Goal: Task Accomplishment & Management: Use online tool/utility

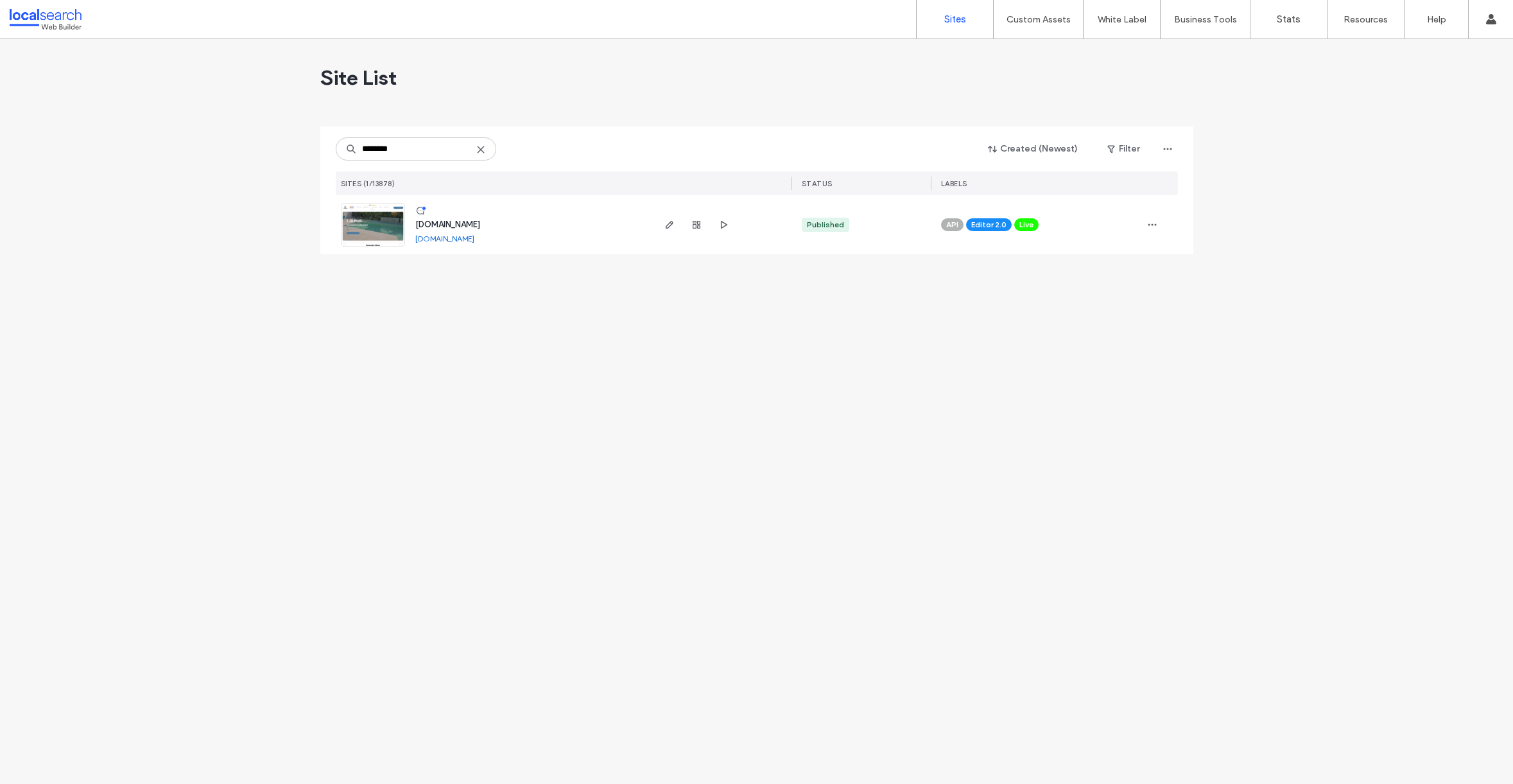
click at [363, 243] on img at bounding box center [372, 247] width 63 height 88
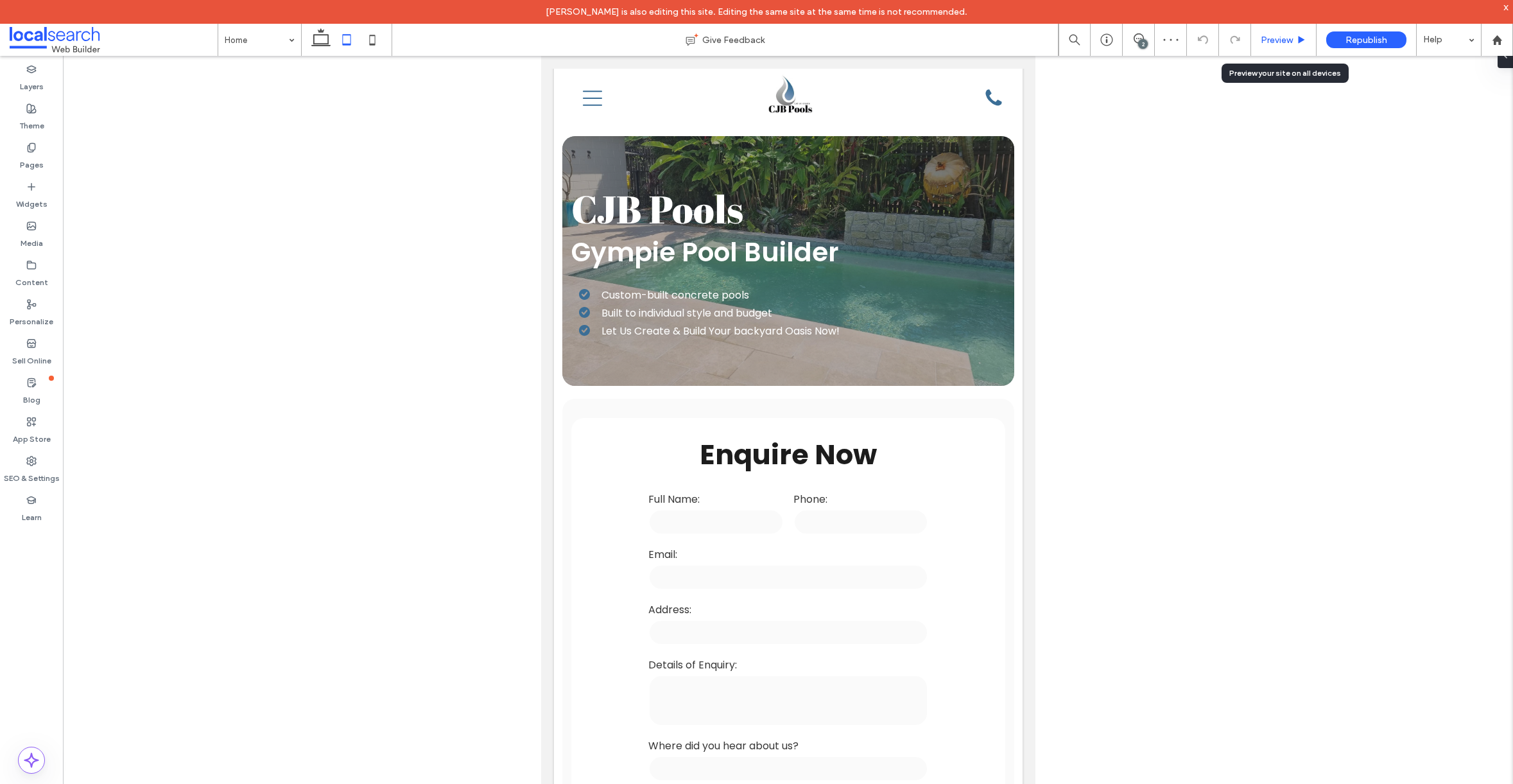
click at [1273, 38] on span "Preview" at bounding box center [1276, 40] width 32 height 11
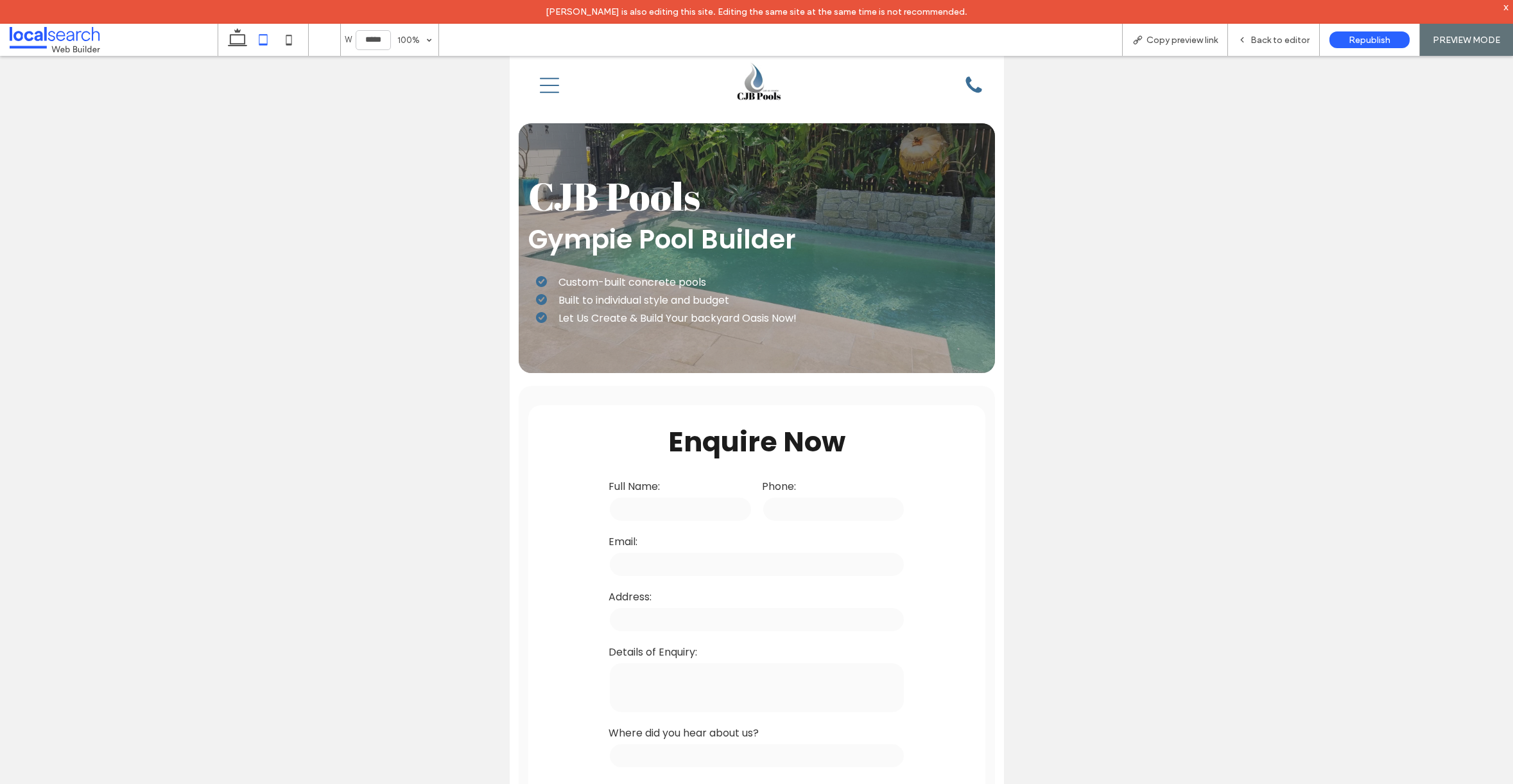
click at [550, 90] on icon "Menu Icon" at bounding box center [548, 85] width 19 height 19
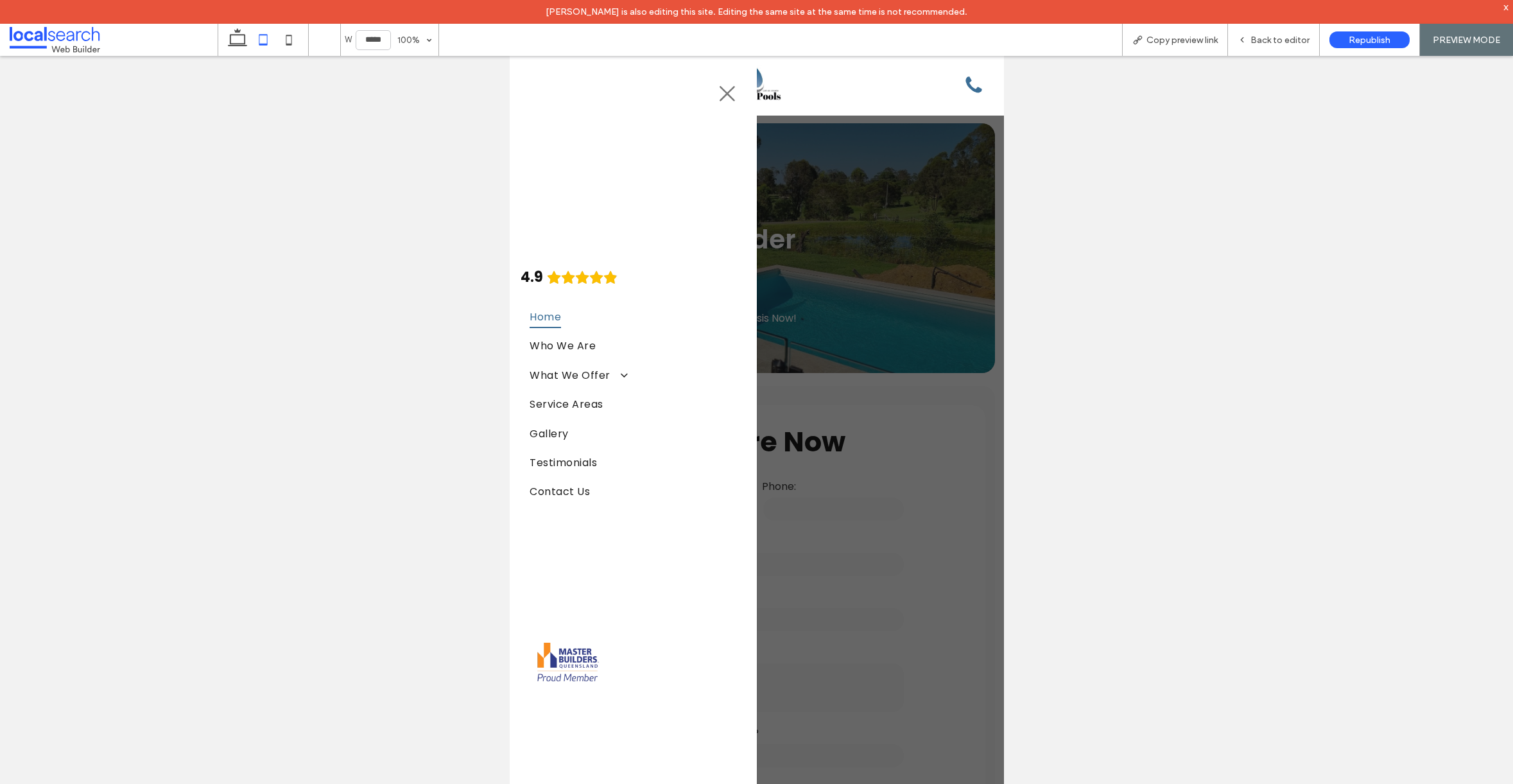
drag, startPoint x: 727, startPoint y: 95, endPoint x: 949, endPoint y: 148, distance: 228.2
click at [727, 95] on icon "Close Icon" at bounding box center [727, 93] width 19 height 19
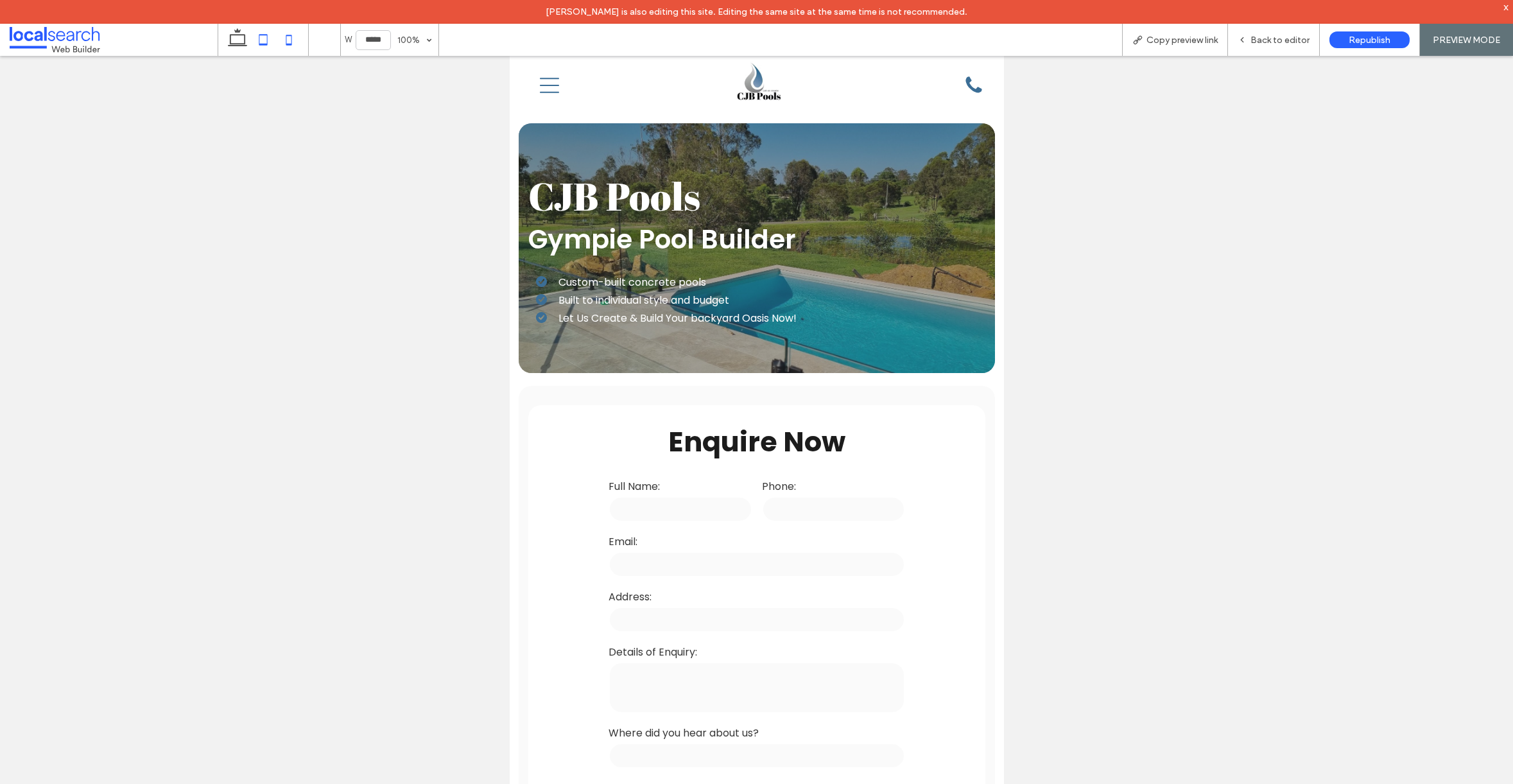
click at [298, 46] on icon at bounding box center [288, 40] width 26 height 26
type input "*****"
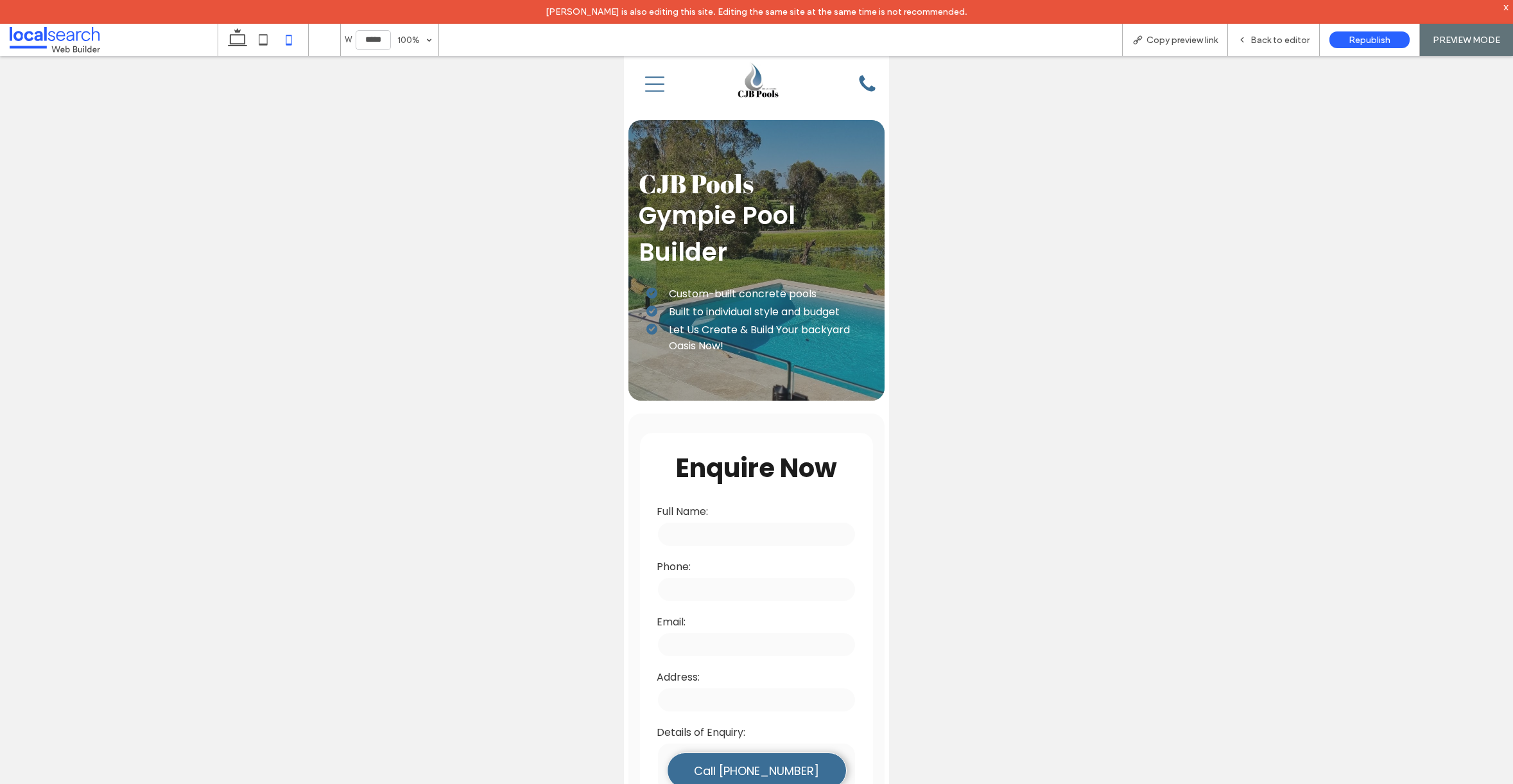
click at [635, 95] on div "Menu Icon" at bounding box center [665, 85] width 61 height 47
click at [660, 88] on icon "Menu Icon" at bounding box center [655, 84] width 19 height 19
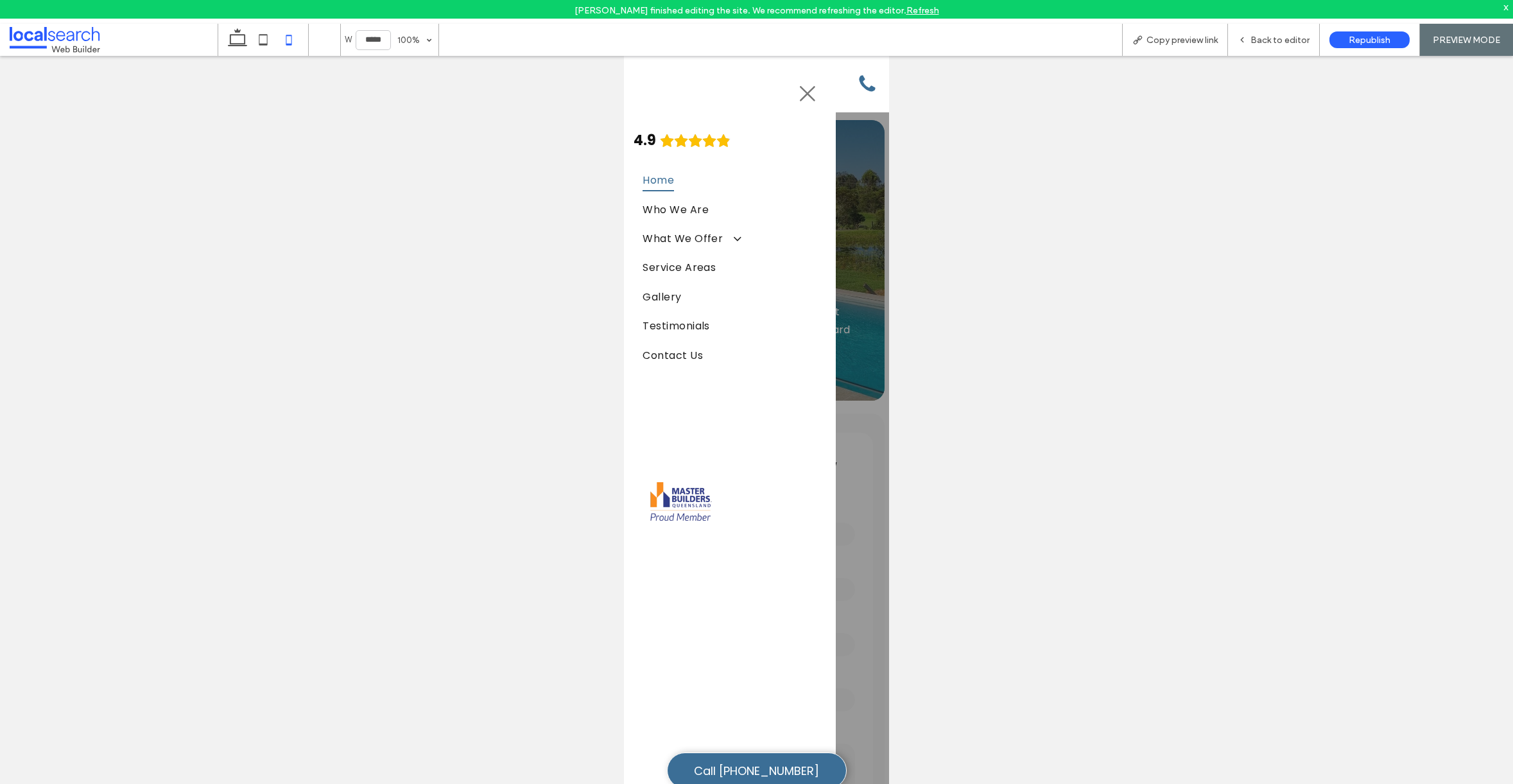
click at [800, 92] on icon "Close Icon" at bounding box center [807, 93] width 19 height 19
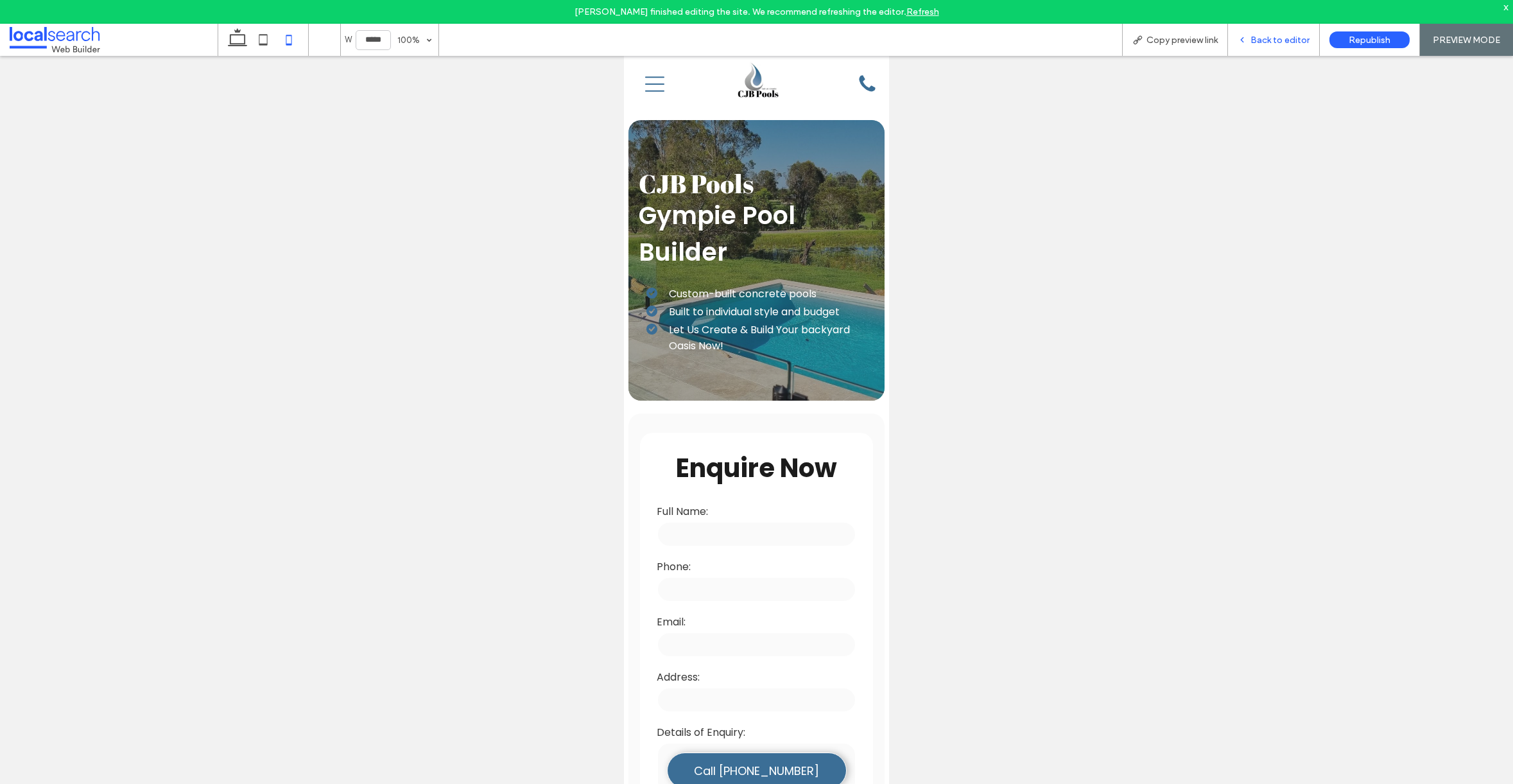
click at [1259, 36] on span "Back to editor" at bounding box center [1280, 40] width 59 height 11
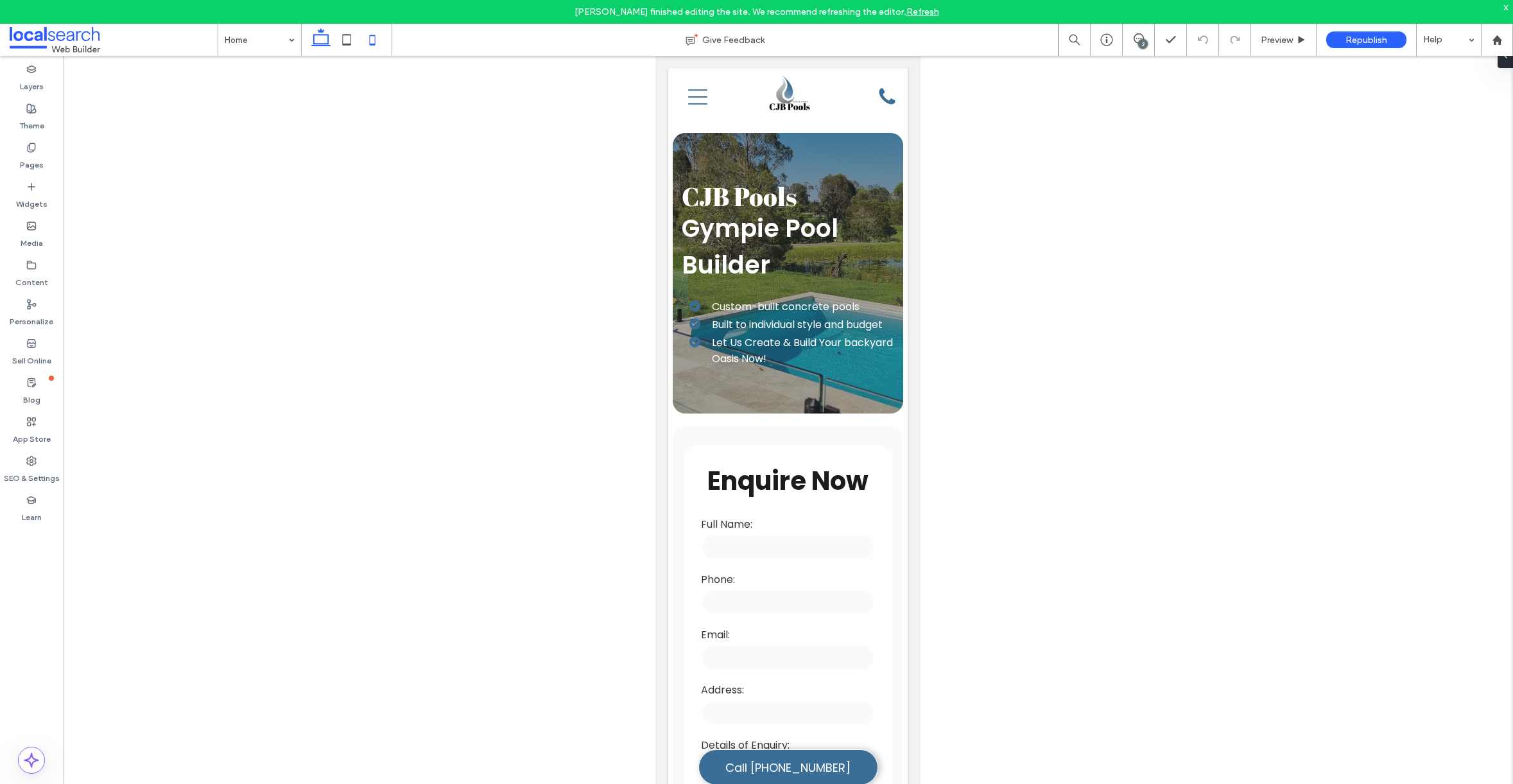
click at [328, 42] on use at bounding box center [321, 36] width 19 height 18
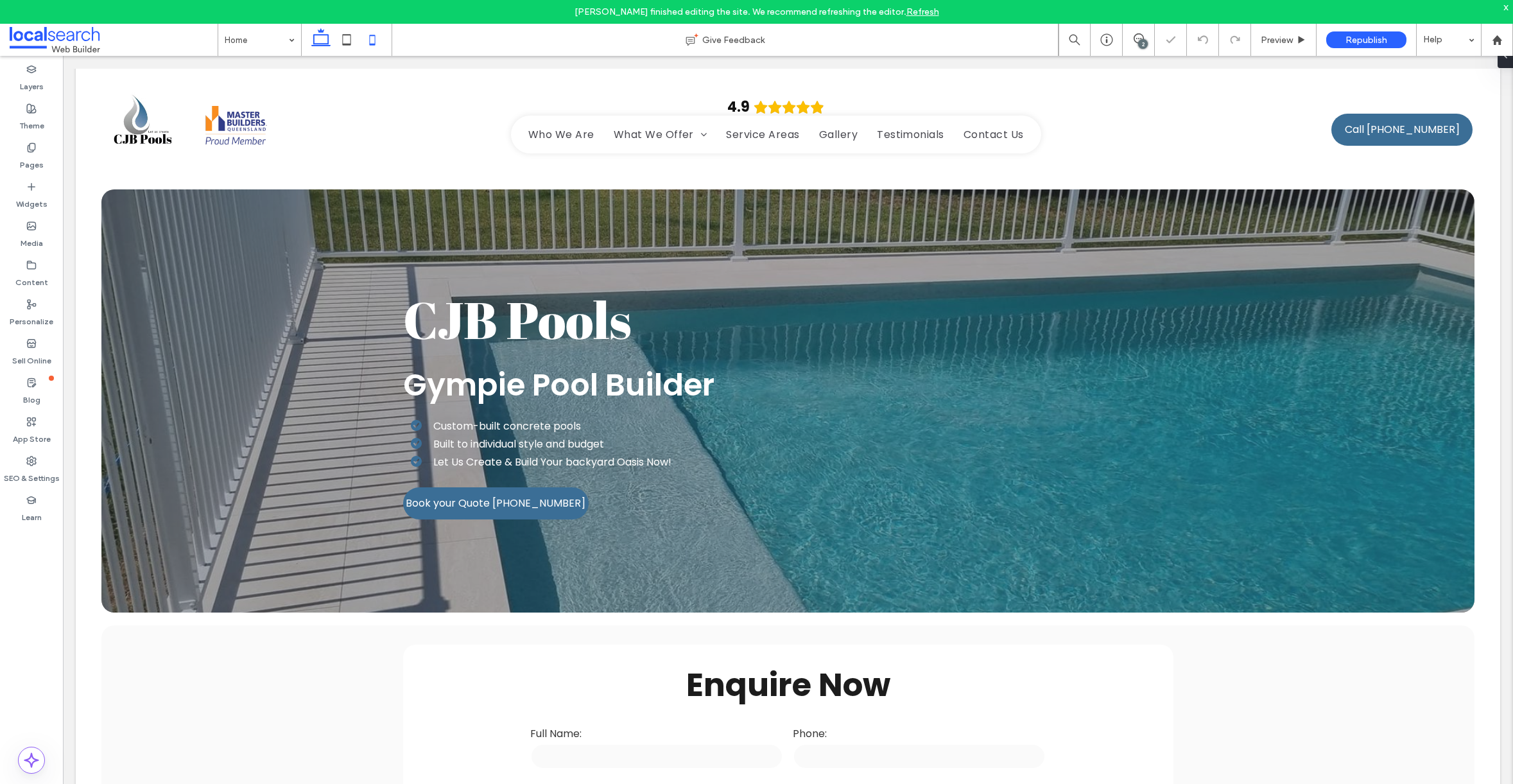
click at [378, 47] on icon at bounding box center [372, 40] width 26 height 26
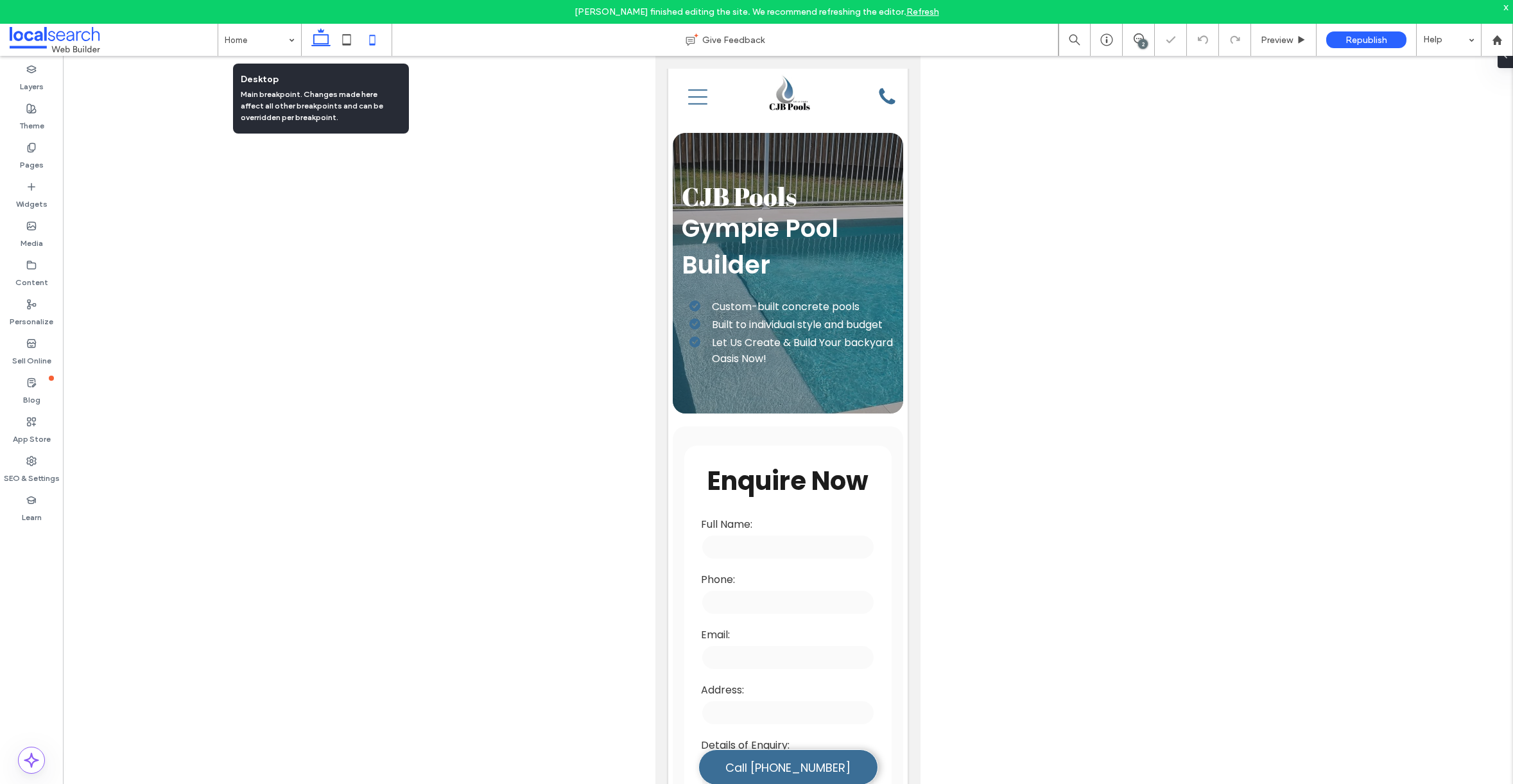
click at [323, 45] on use at bounding box center [321, 36] width 19 height 18
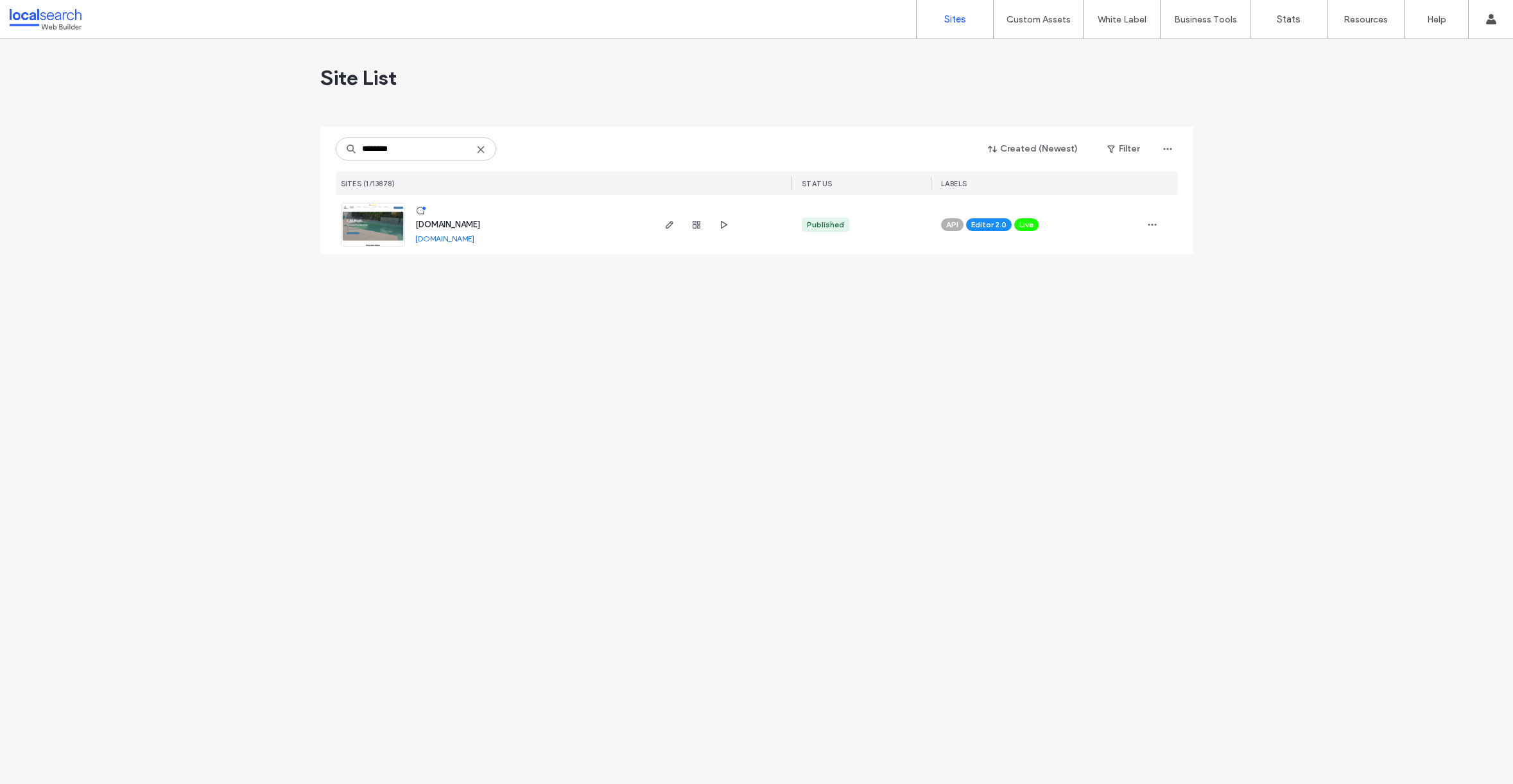
type input "********"
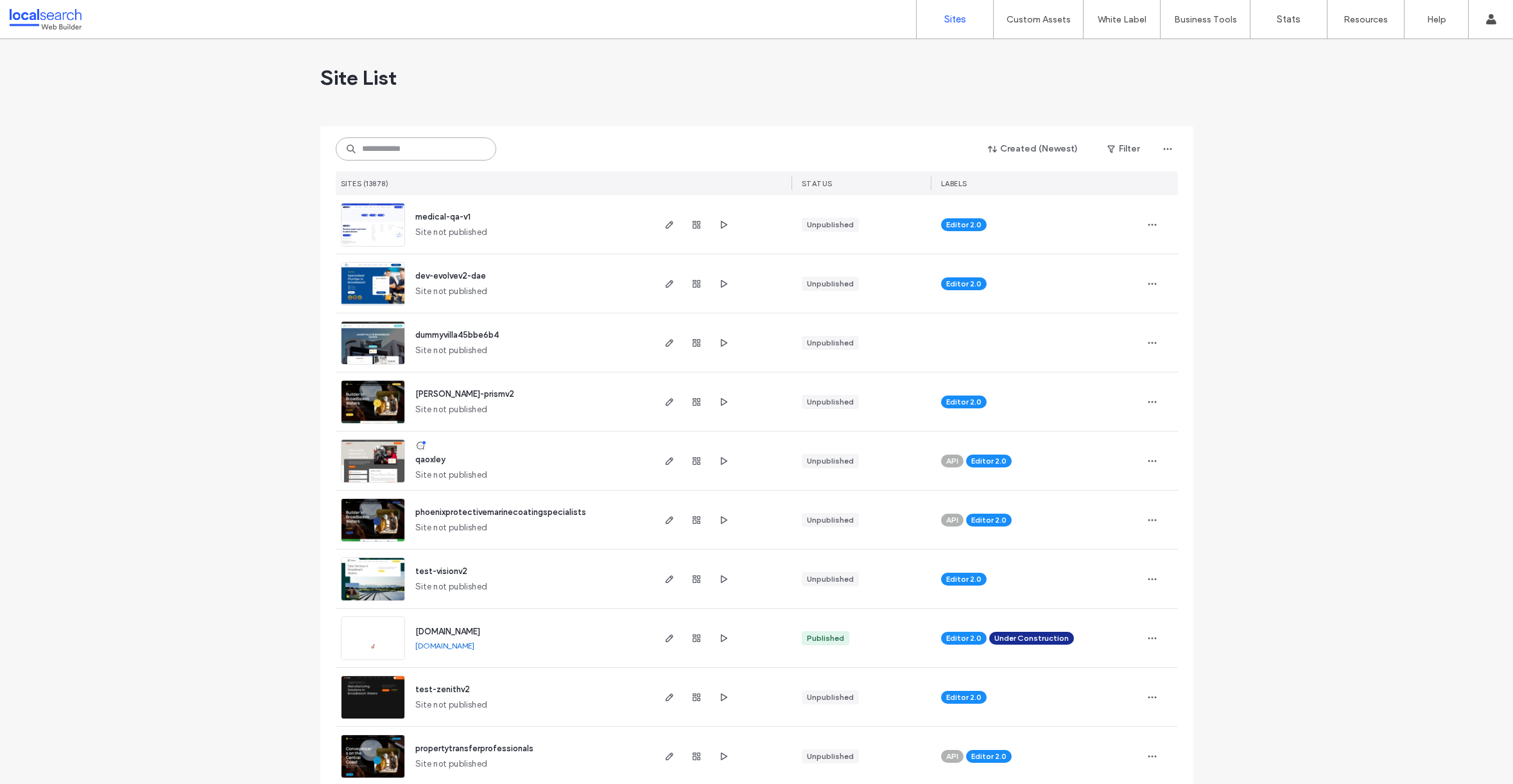
click at [412, 144] on input at bounding box center [416, 149] width 161 height 23
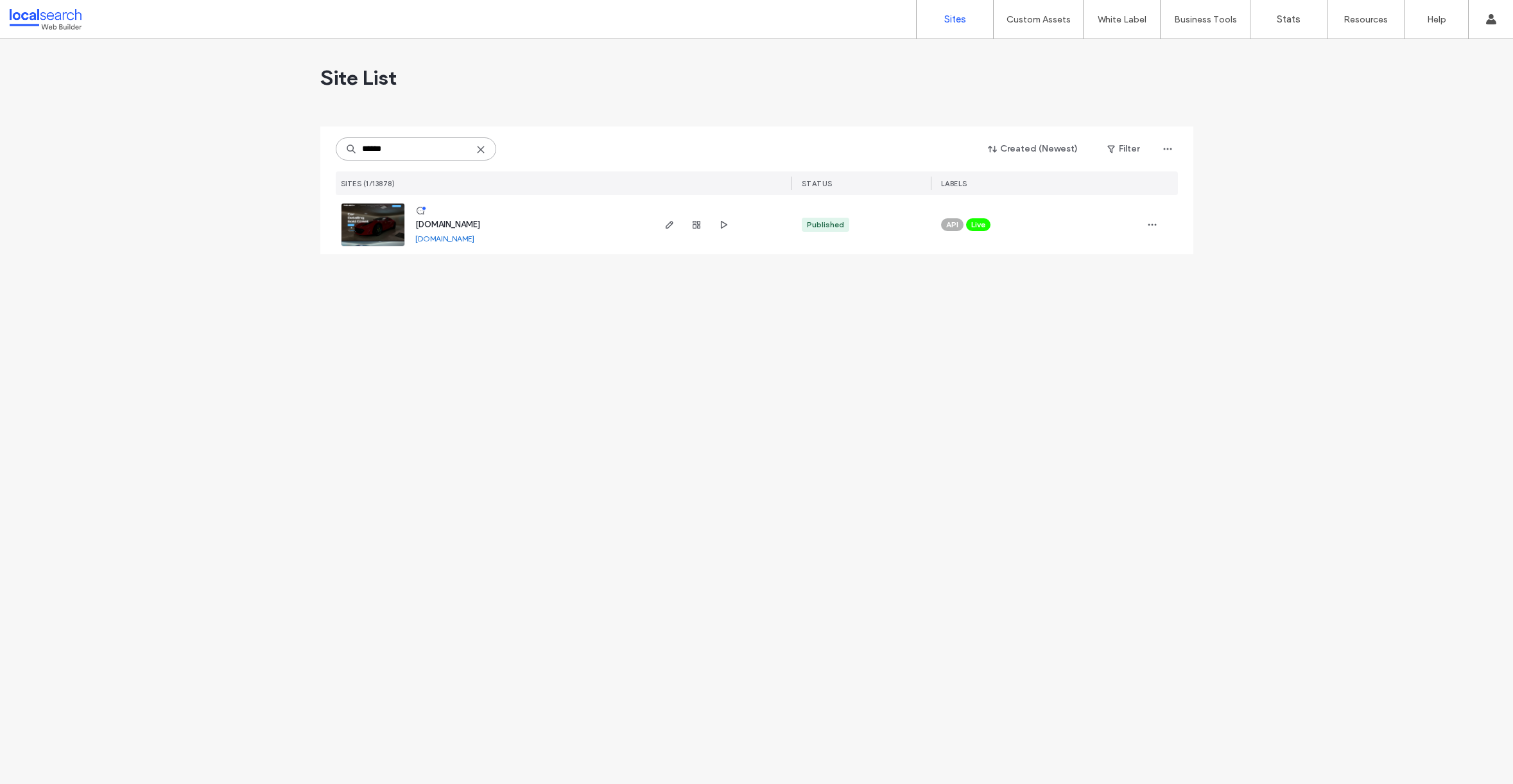
type input "******"
click at [389, 221] on link at bounding box center [373, 225] width 64 height 43
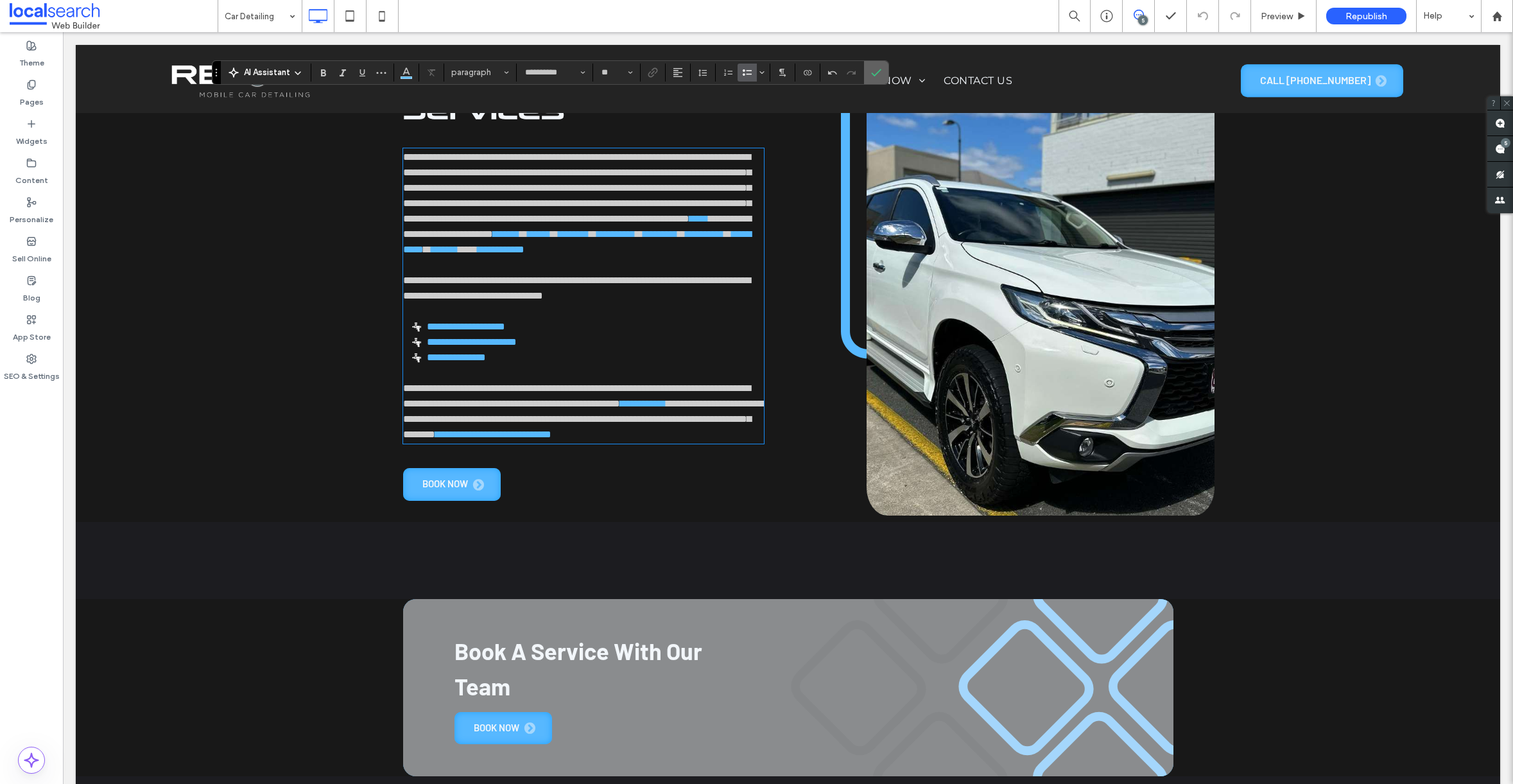
drag, startPoint x: 817, startPoint y: 36, endPoint x: 881, endPoint y: 69, distance: 72.0
click at [881, 69] on icon "Confirm" at bounding box center [876, 72] width 10 height 10
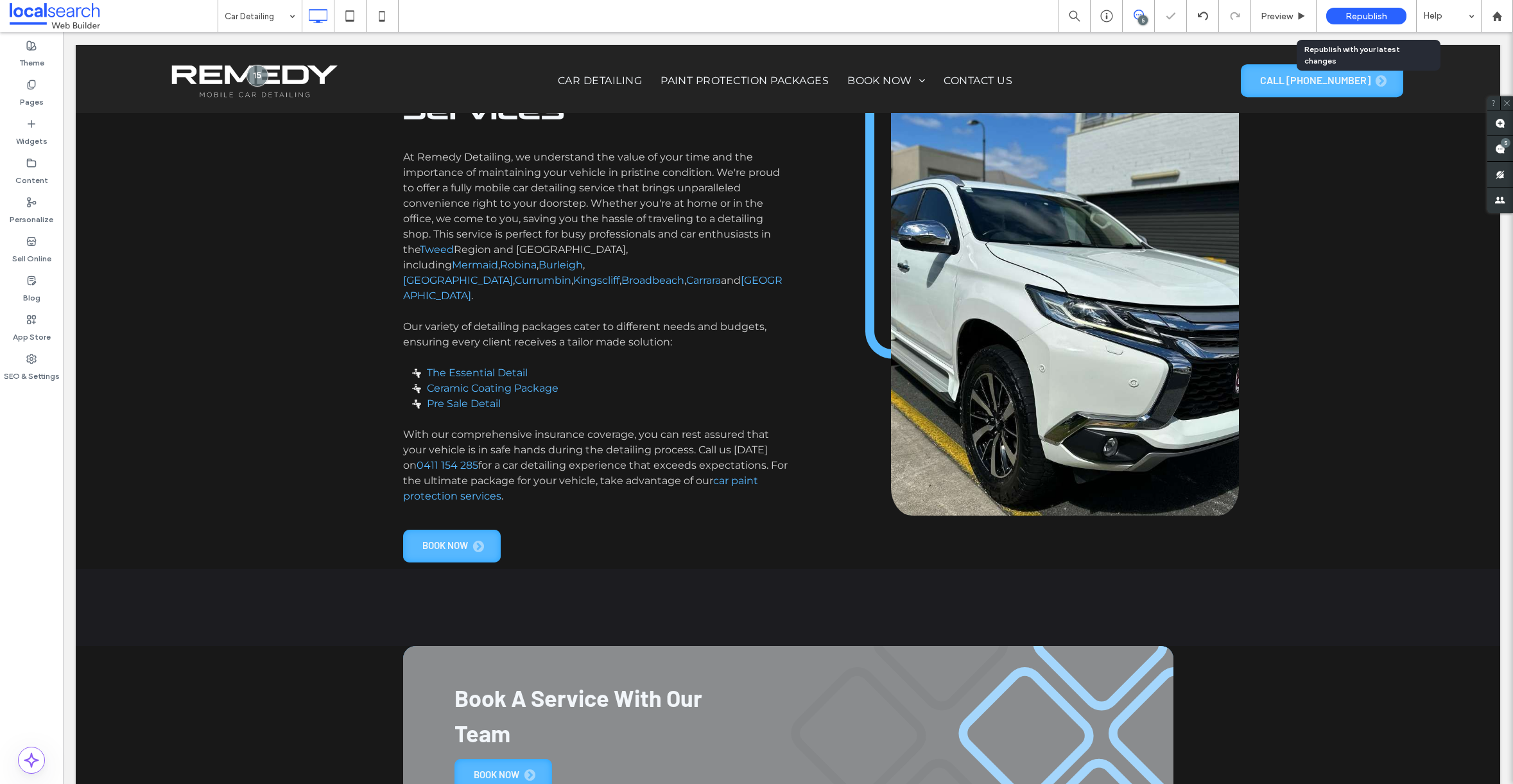
click at [1351, 21] on div "Republish" at bounding box center [1366, 16] width 80 height 17
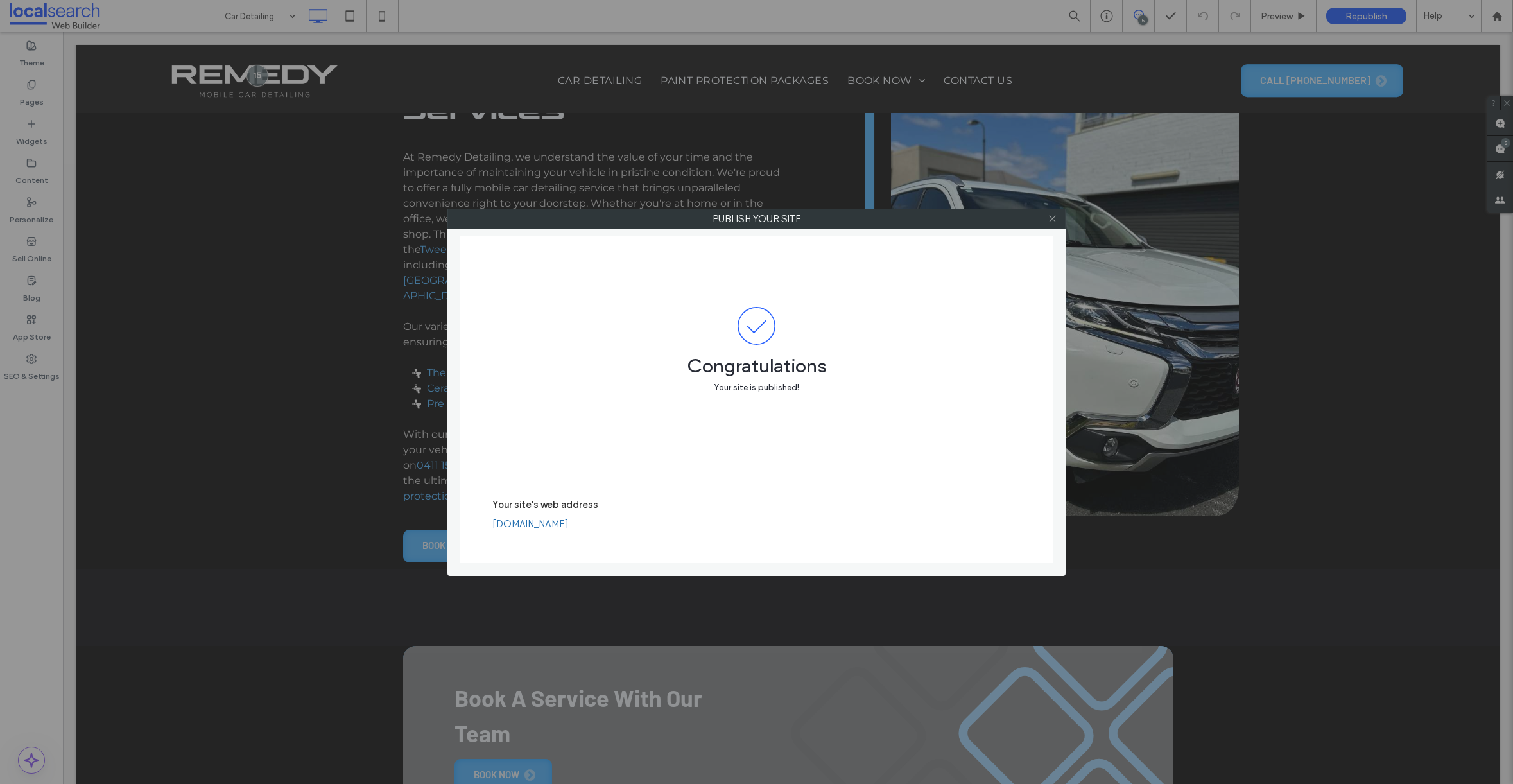
click at [1052, 226] on span at bounding box center [1052, 219] width 9 height 19
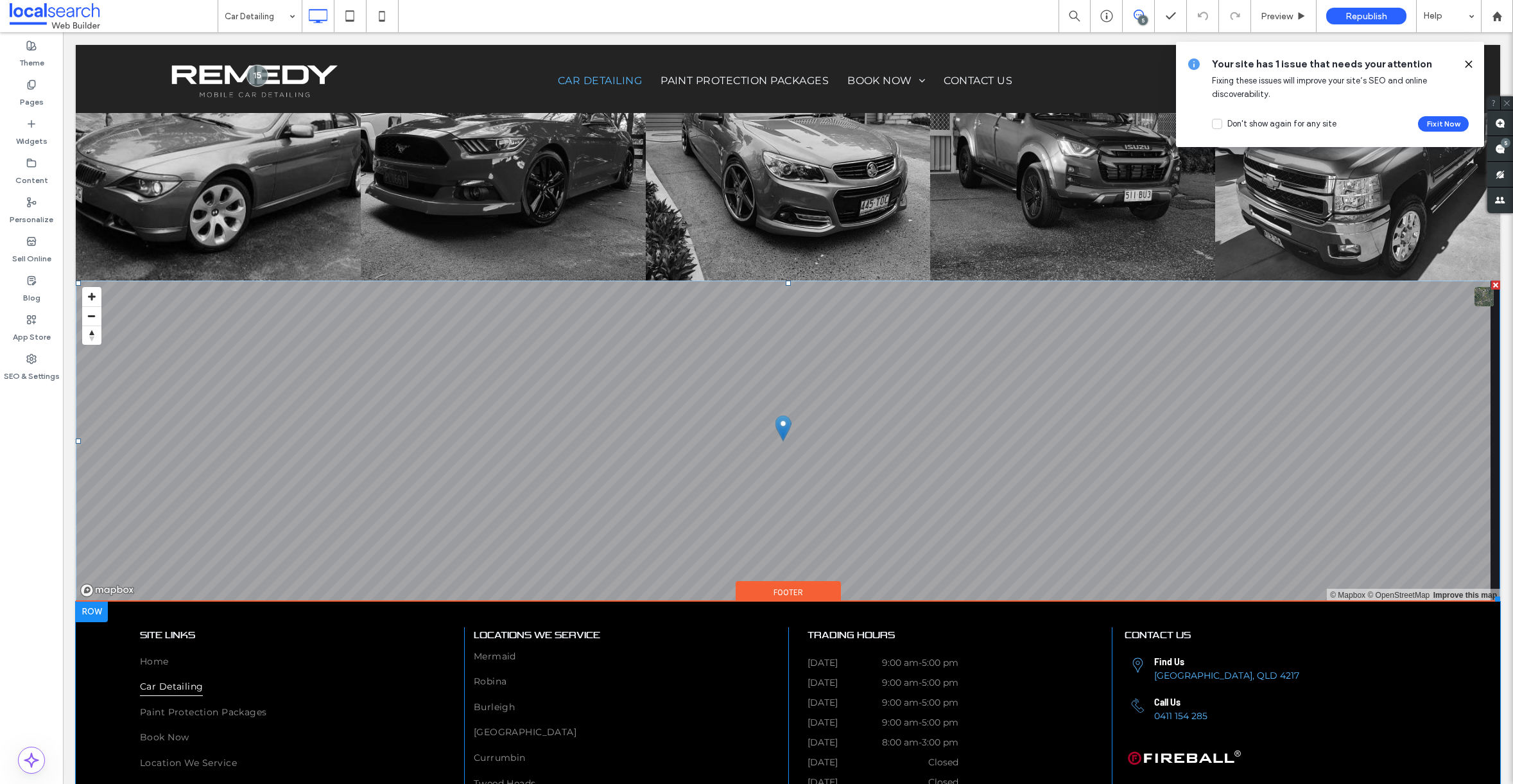
scroll to position [4241, 0]
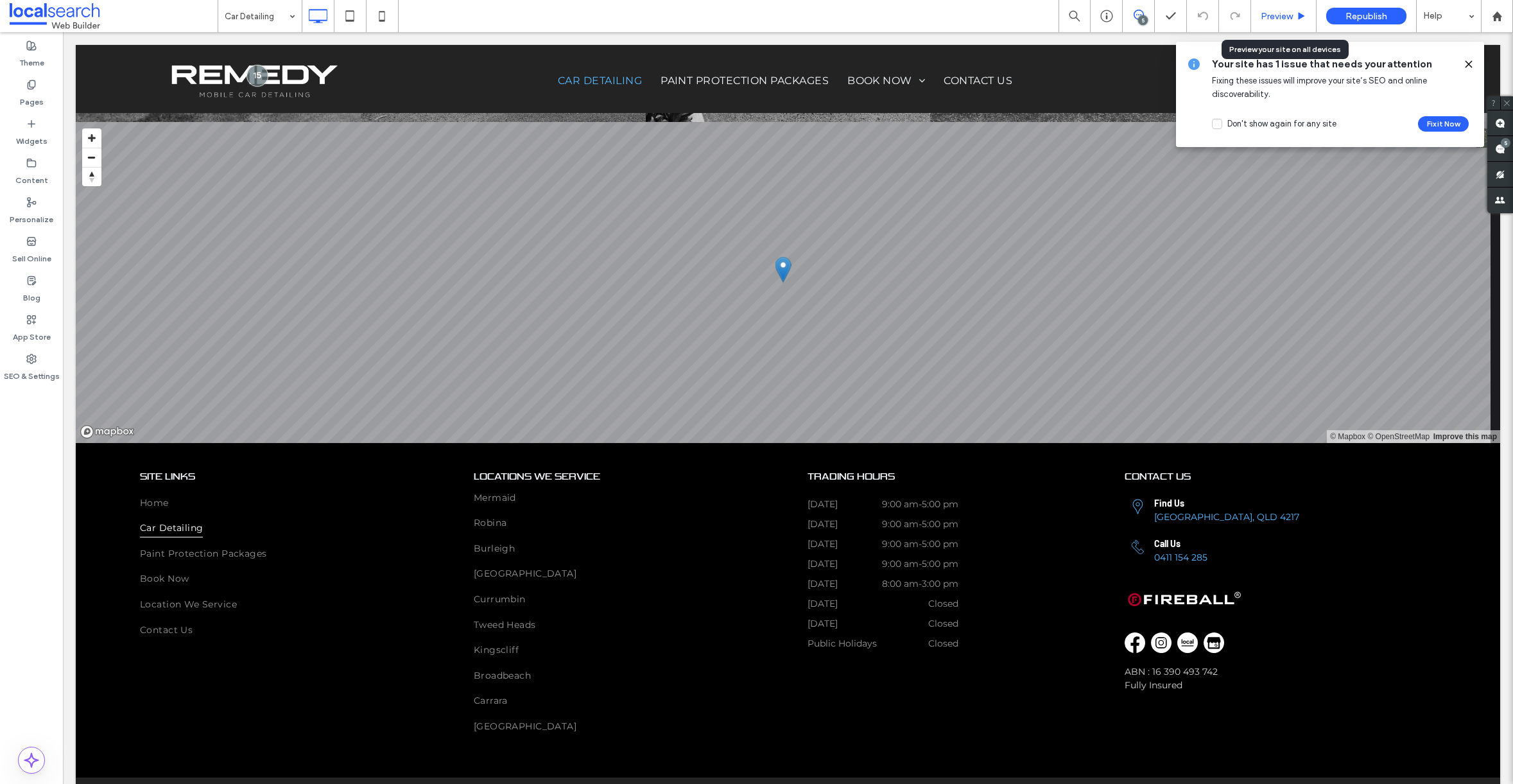
click at [1269, 17] on span "Preview" at bounding box center [1276, 16] width 32 height 11
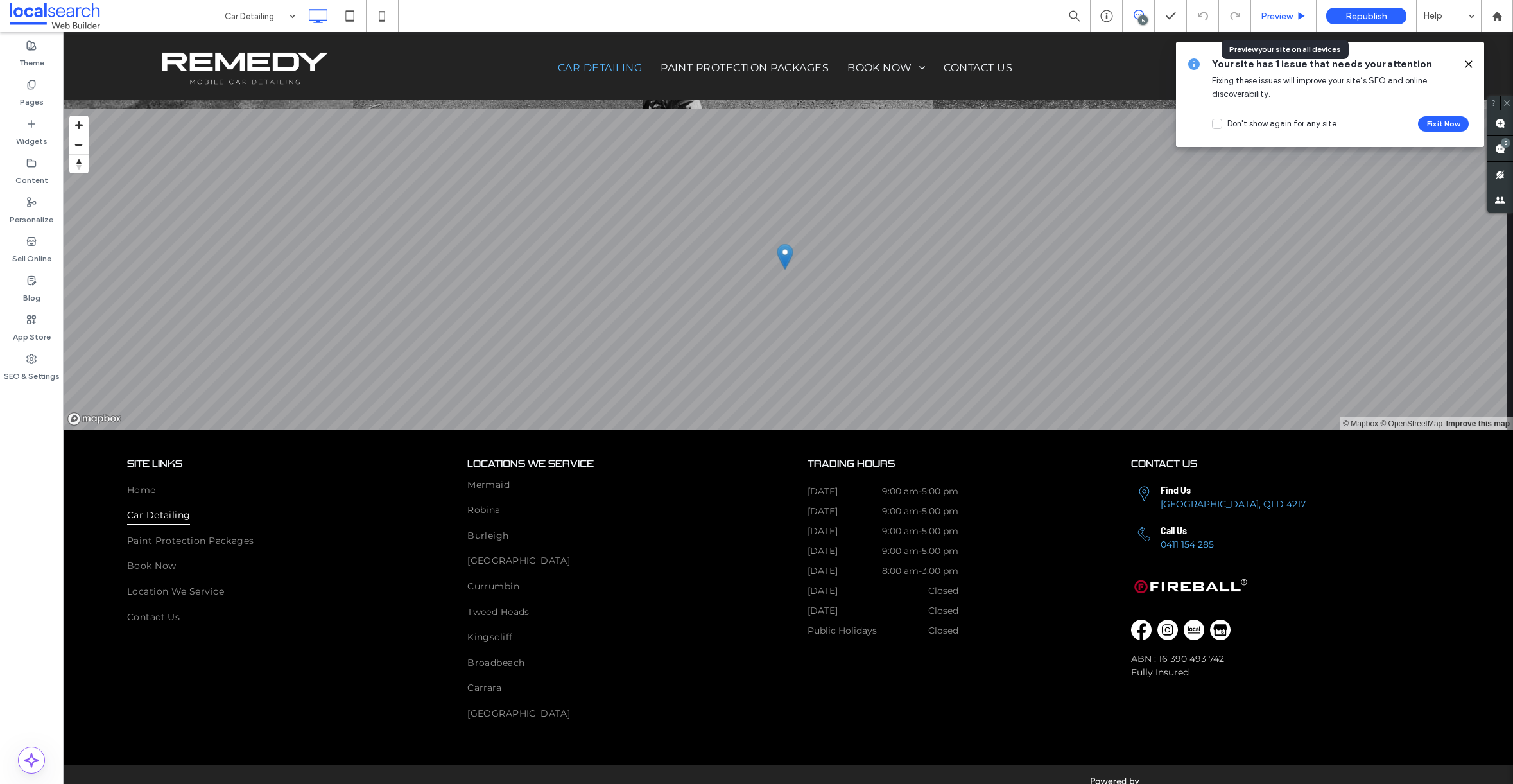
scroll to position [4215, 0]
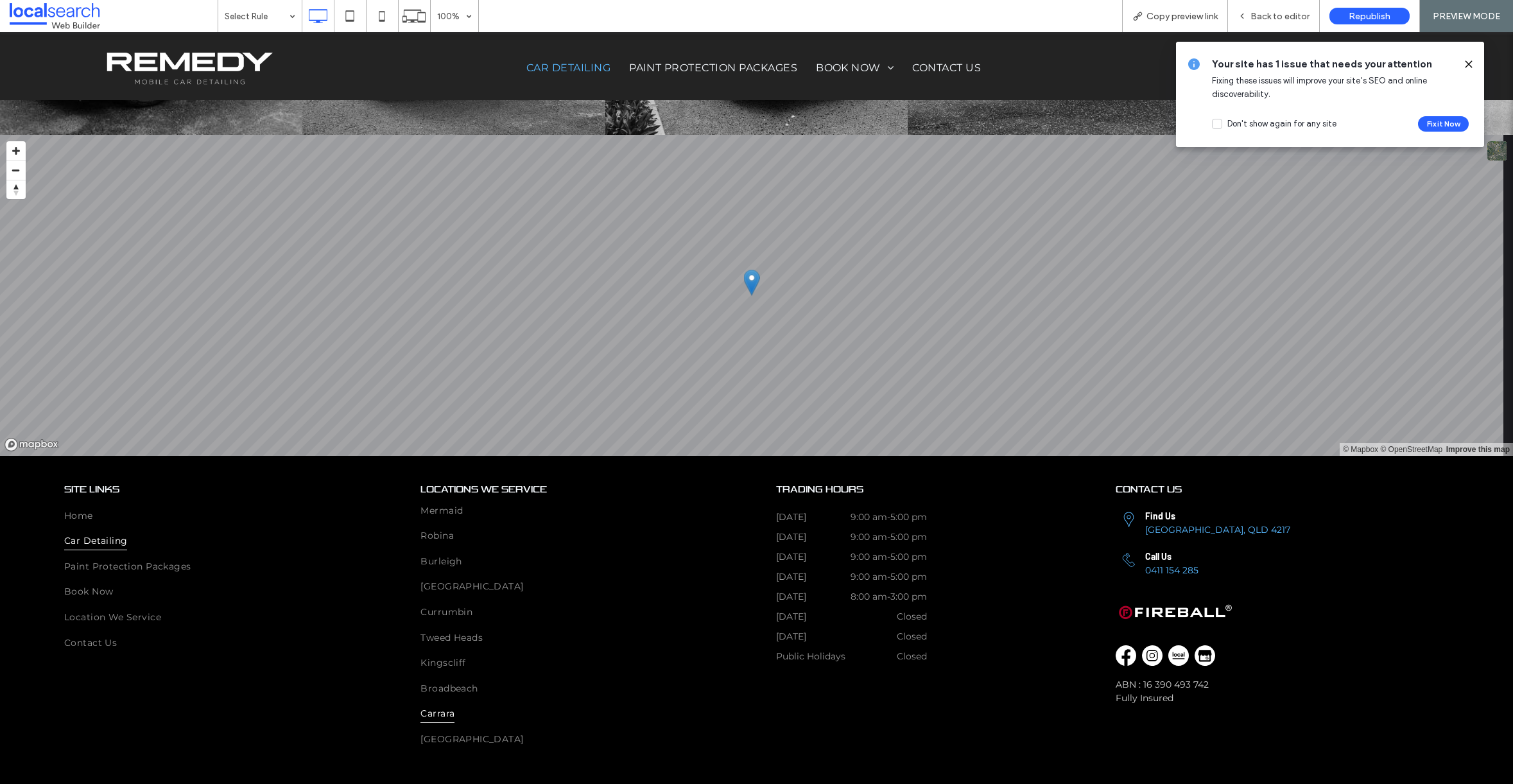
click at [439, 703] on span "Carrara" at bounding box center [437, 713] width 34 height 19
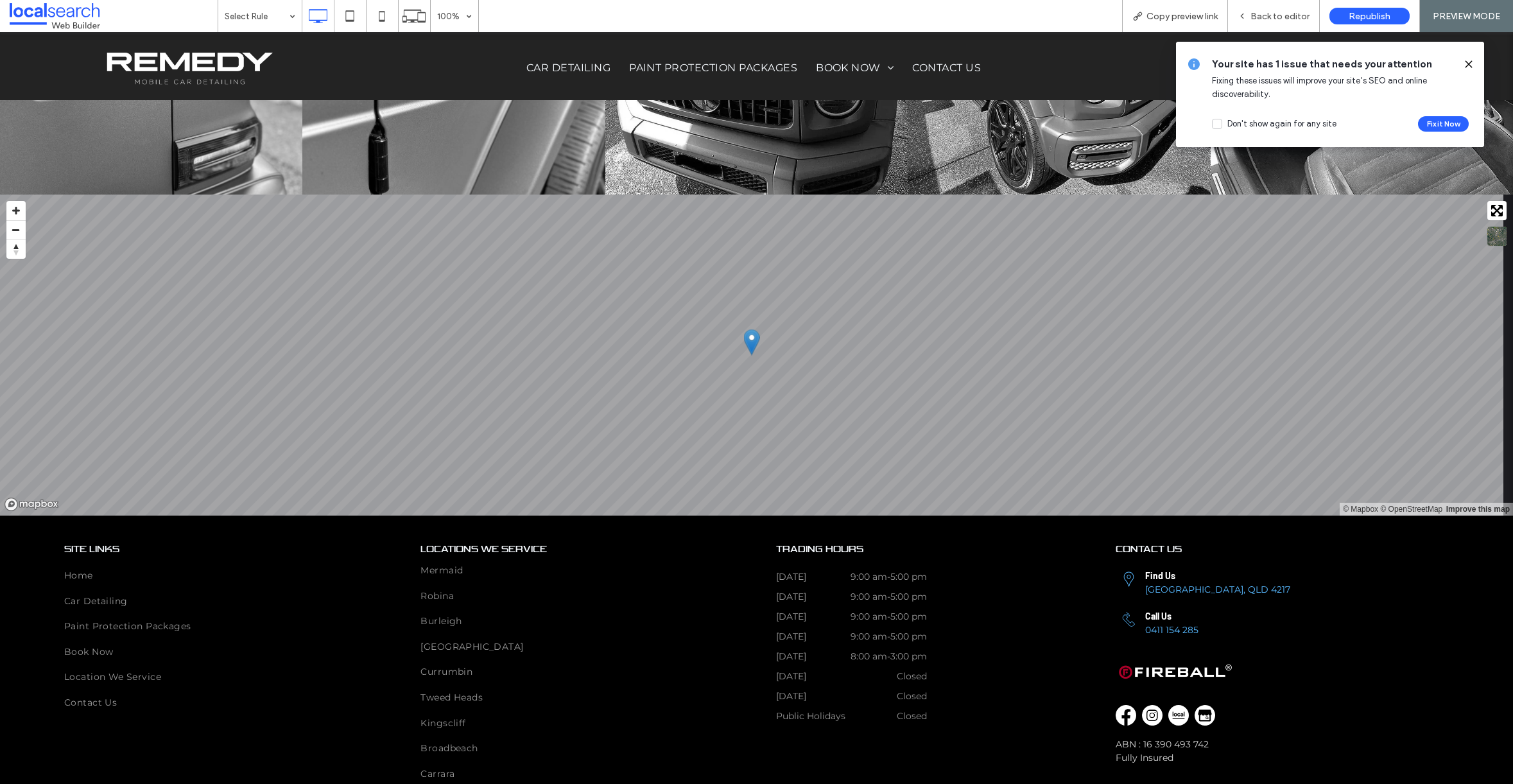
scroll to position [5100, 0]
